Goal: Check status: Check status

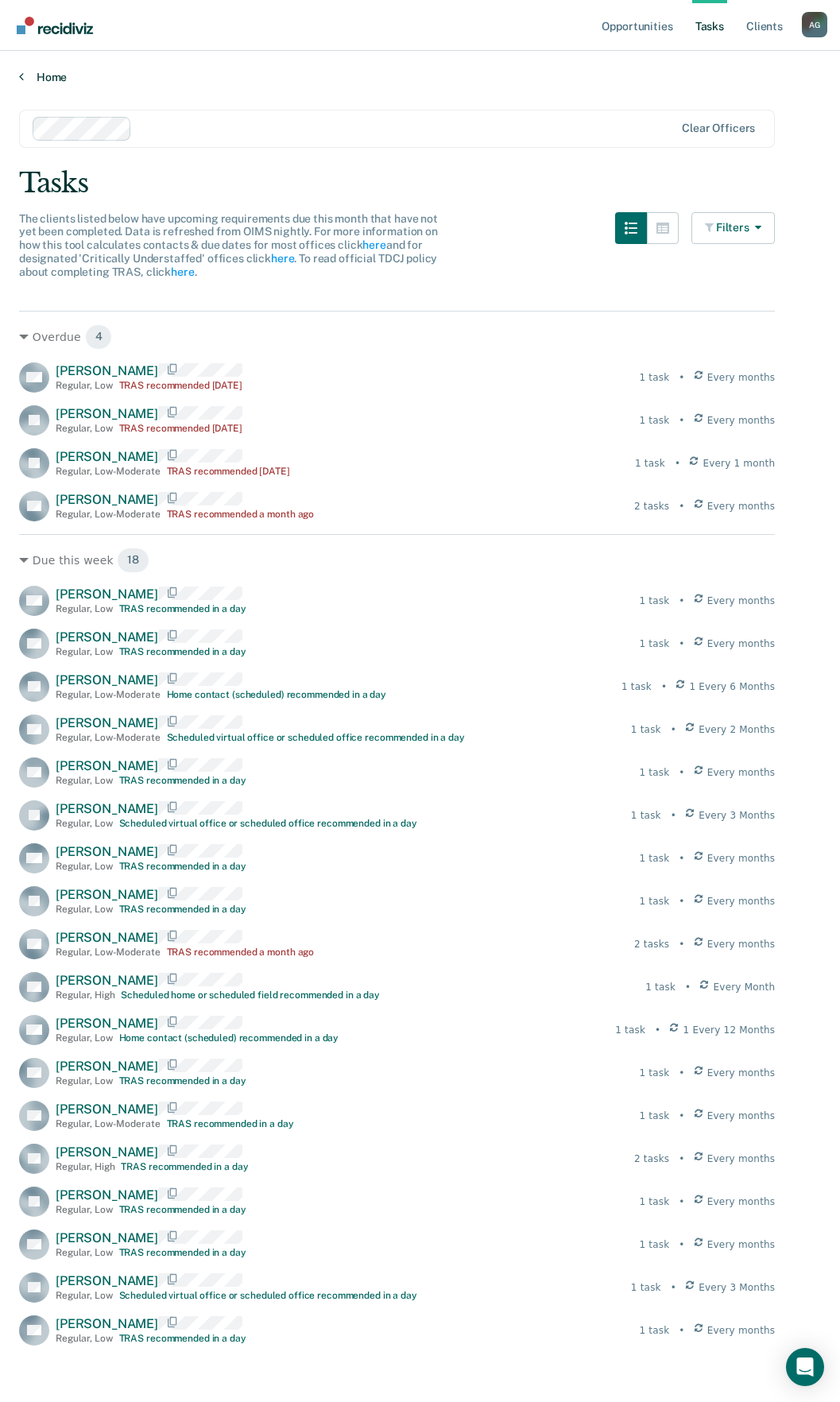
click at [55, 78] on link "Home" at bounding box center [419, 77] width 802 height 15
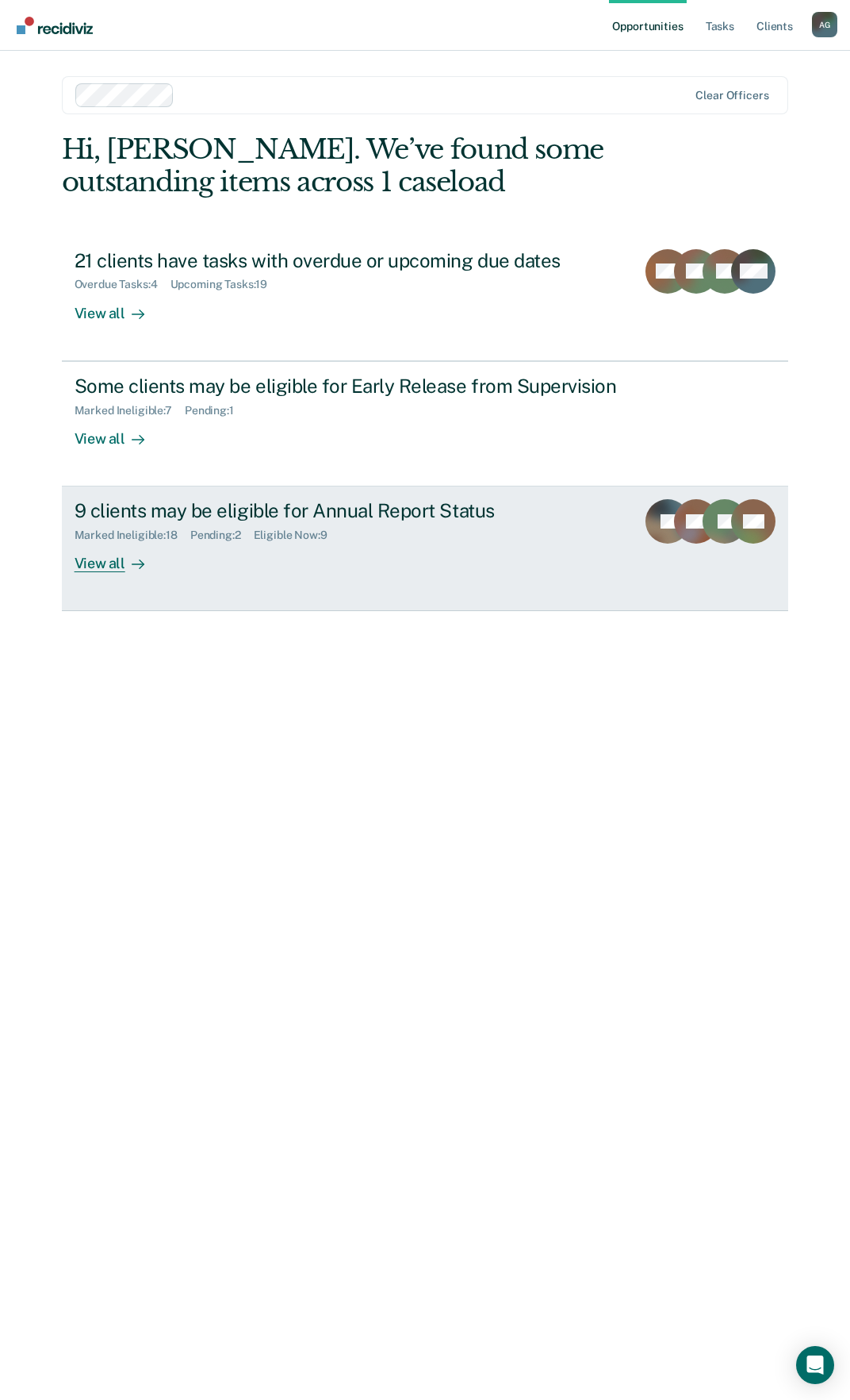
click at [335, 511] on div "9 clients may be eligible for Annual Report Status" at bounding box center [349, 511] width 549 height 23
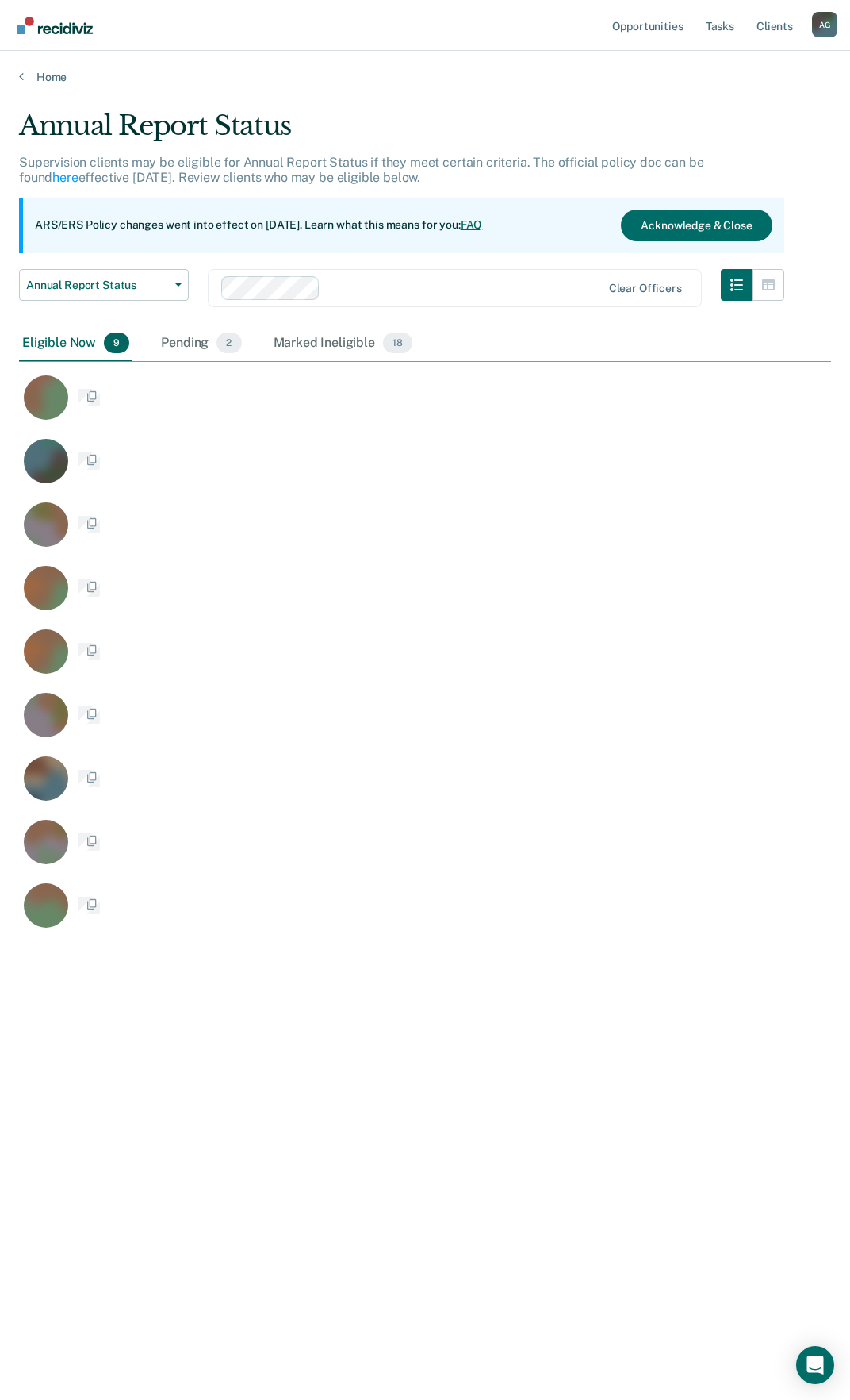
scroll to position [1159, 800]
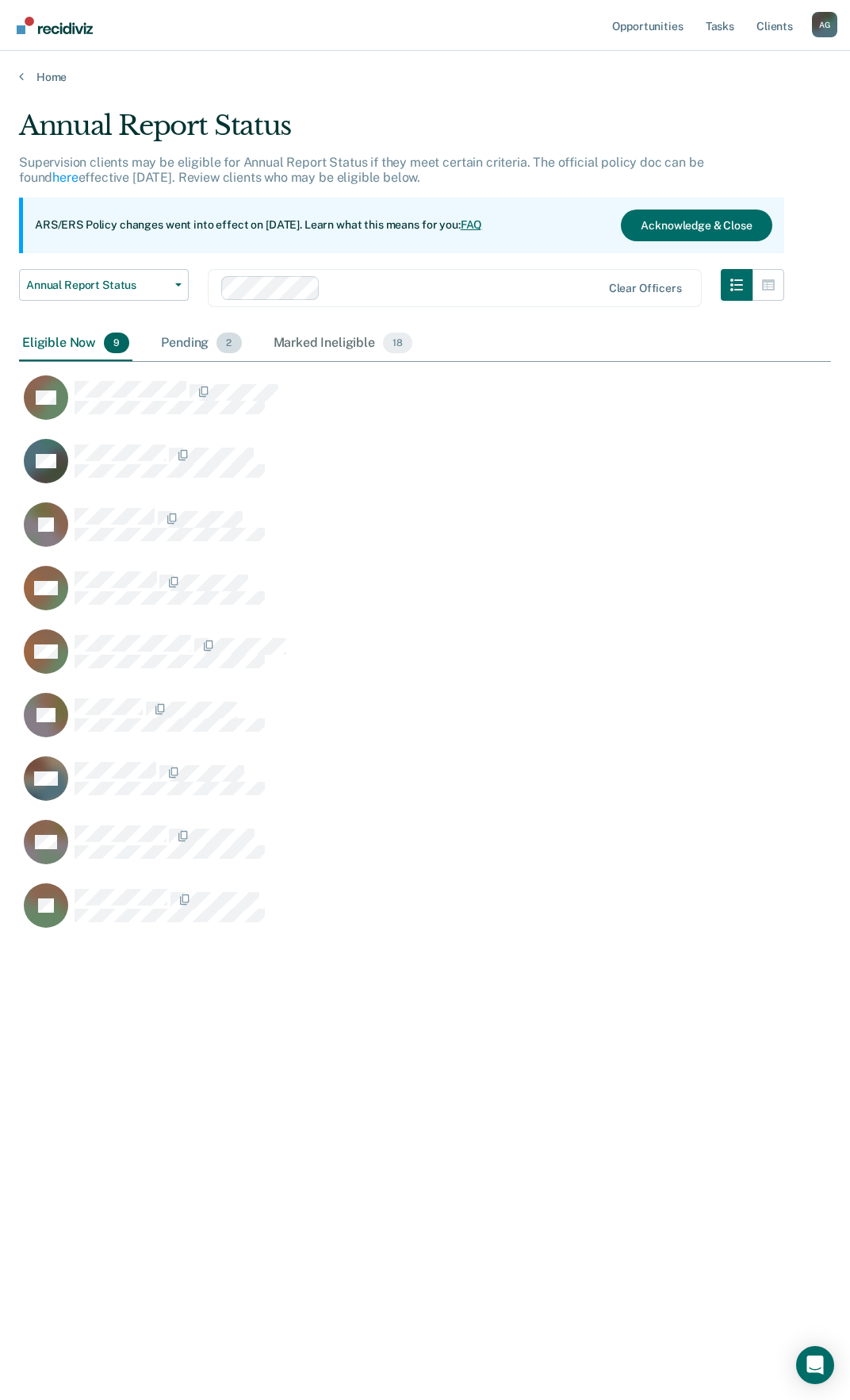
click at [171, 344] on div "Pending 2" at bounding box center [201, 343] width 86 height 35
